Goal: Check status

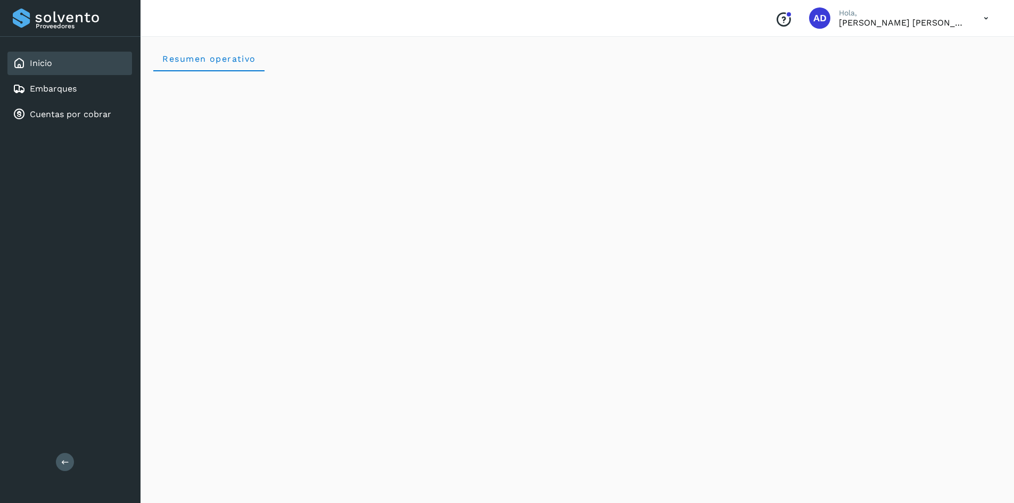
click at [62, 108] on div "Cuentas por cobrar" at bounding box center [69, 114] width 125 height 23
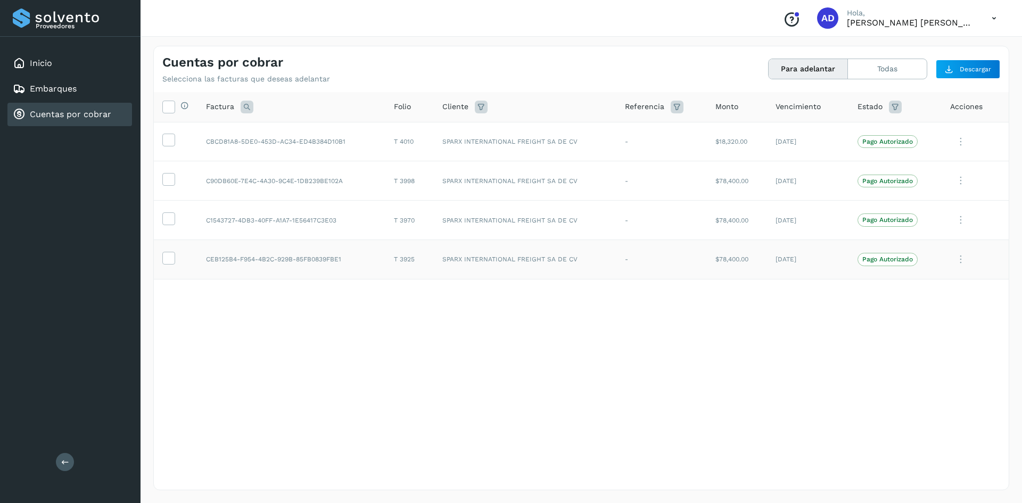
click at [961, 258] on icon at bounding box center [960, 260] width 21 height 22
click at [809, 329] on div at bounding box center [511, 251] width 1022 height 503
click at [965, 262] on icon at bounding box center [960, 260] width 21 height 22
click at [745, 334] on div at bounding box center [511, 251] width 1022 height 503
click at [880, 78] on button "Todas" at bounding box center [887, 69] width 79 height 20
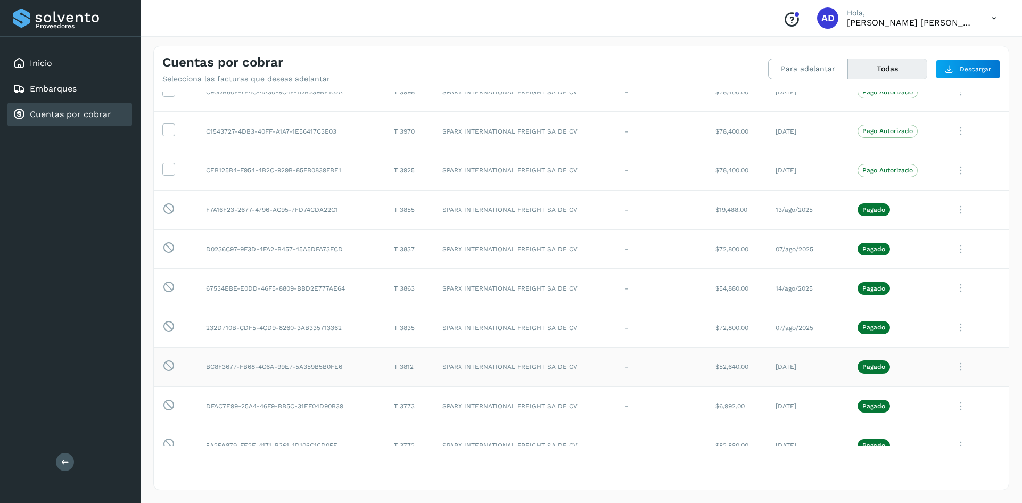
scroll to position [108, 0]
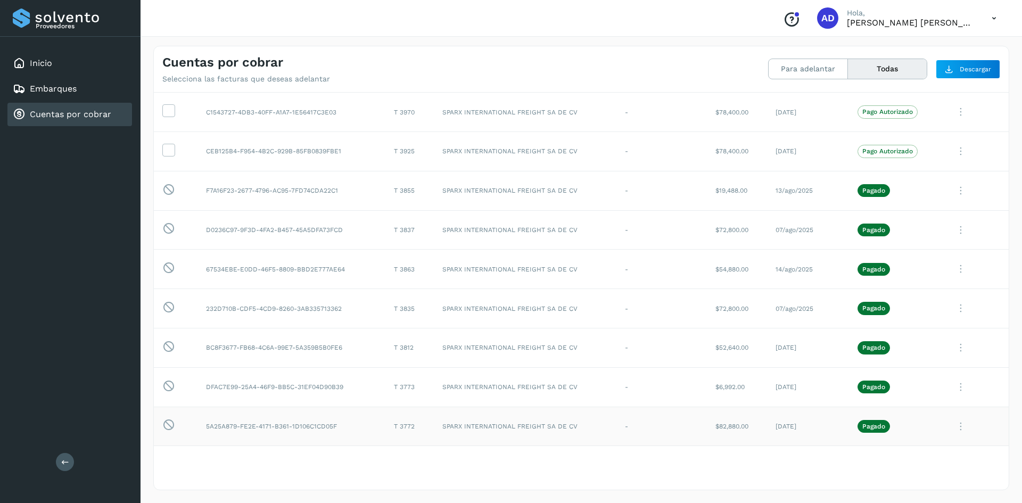
click at [950, 425] on icon at bounding box center [960, 427] width 21 height 22
click at [915, 213] on div at bounding box center [511, 251] width 1022 height 503
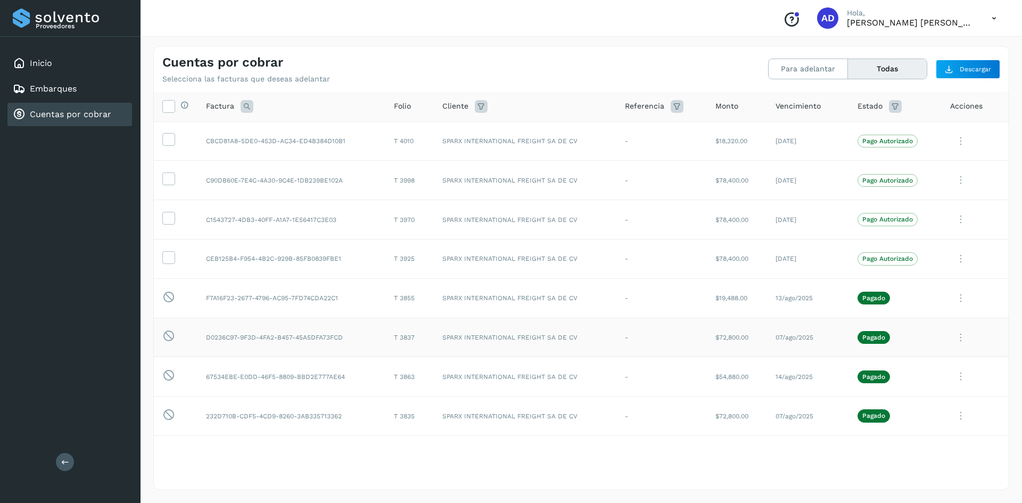
scroll to position [0, 0]
click at [66, 461] on icon at bounding box center [65, 462] width 8 height 8
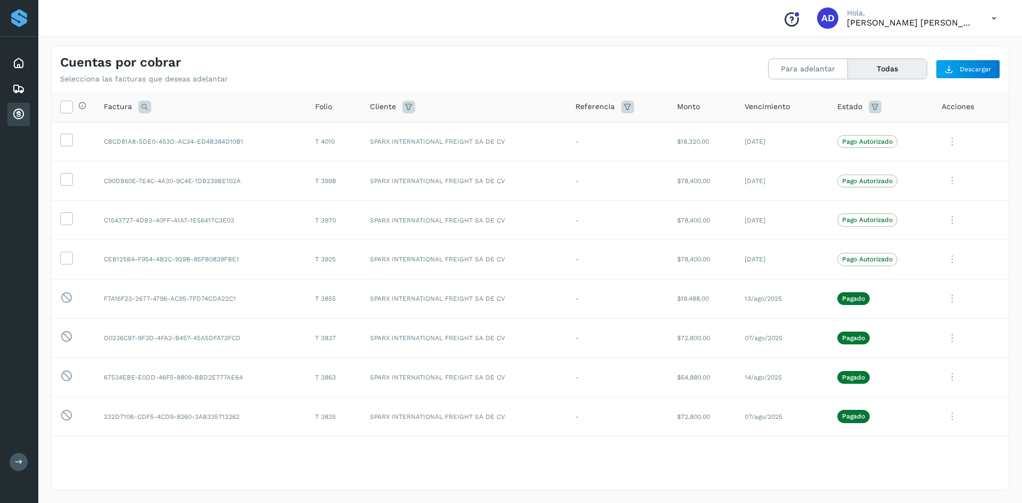
click at [11, 456] on button at bounding box center [19, 462] width 18 height 18
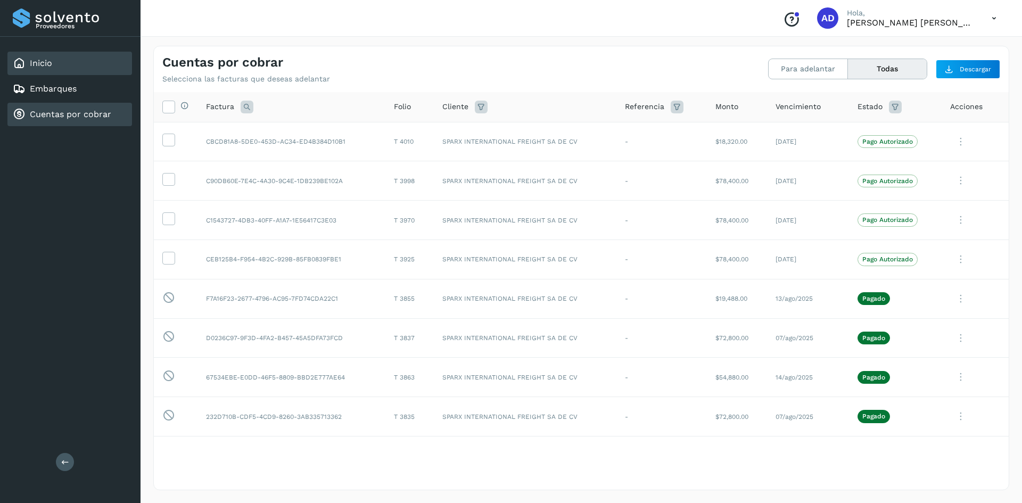
click at [60, 56] on div "Inicio" at bounding box center [69, 63] width 125 height 23
